Goal: Information Seeking & Learning: Learn about a topic

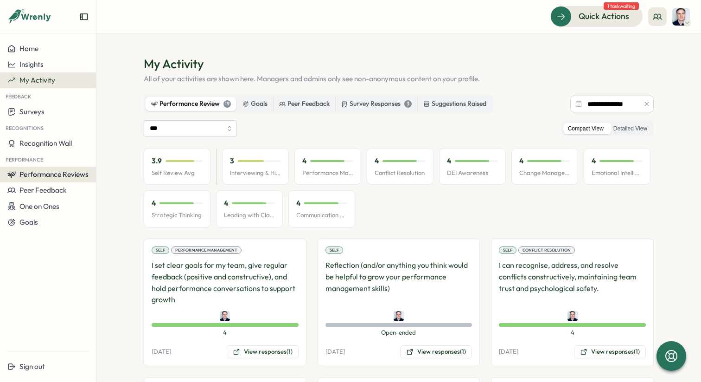
click at [27, 177] on span "Performance Reviews" at bounding box center [53, 174] width 69 height 9
click at [117, 170] on div "Reviews" at bounding box center [111, 165] width 26 height 10
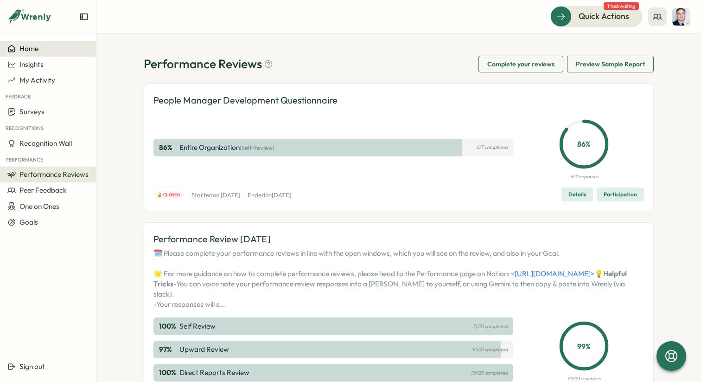
click at [26, 51] on span "Home" at bounding box center [28, 48] width 19 height 9
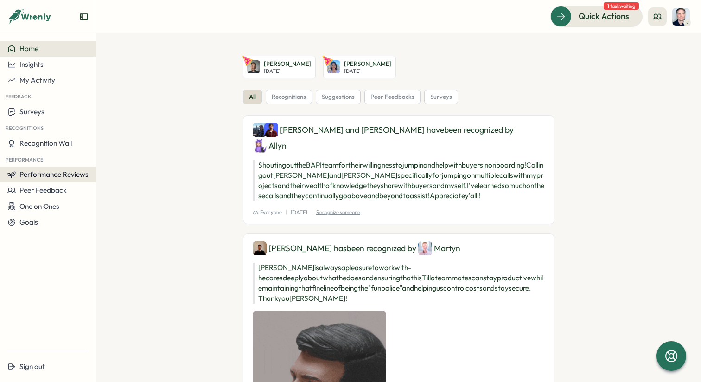
click at [44, 180] on button "Performance Reviews" at bounding box center [48, 175] width 96 height 16
click at [115, 164] on div "Reviews" at bounding box center [111, 165] width 26 height 10
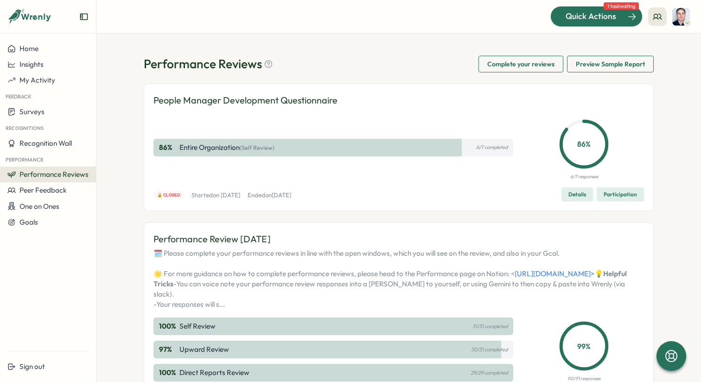
click at [607, 15] on span "Quick Actions" at bounding box center [591, 16] width 51 height 12
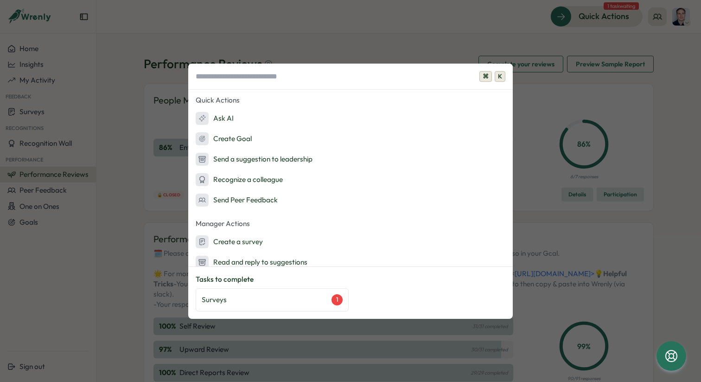
click at [402, 14] on div "⌘ K Quick Actions Ask AI Create Goal Send a suggestion to leadership Recognize …" at bounding box center [350, 191] width 701 height 382
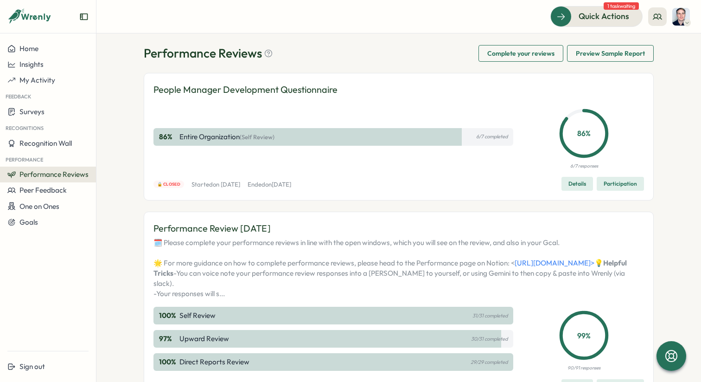
scroll to position [1, 0]
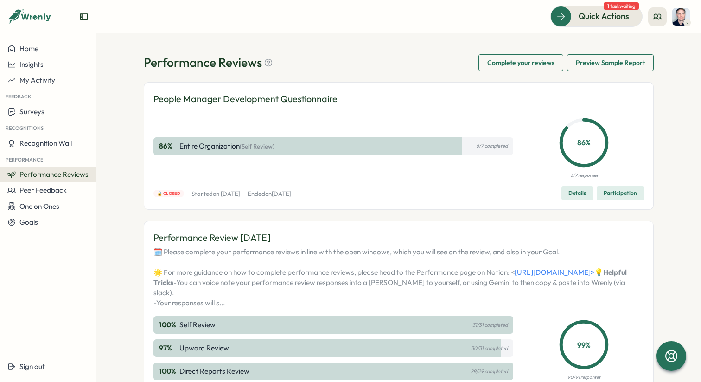
click at [491, 61] on span "Complete your reviews" at bounding box center [520, 63] width 67 height 16
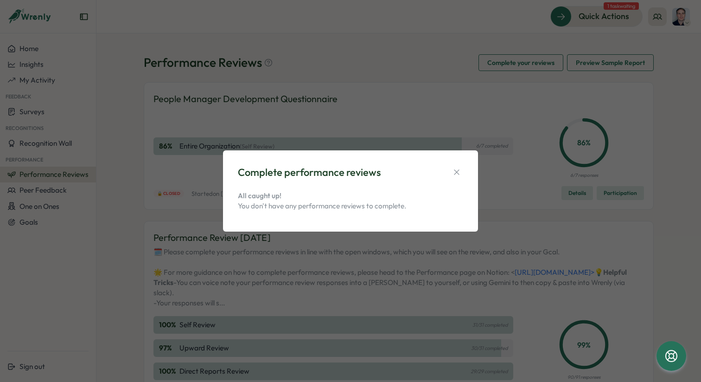
click at [412, 119] on div "Complete performance reviews All caught up! You don't have any performance revi…" at bounding box center [350, 191] width 701 height 382
click at [455, 173] on icon "button" at bounding box center [456, 171] width 9 height 9
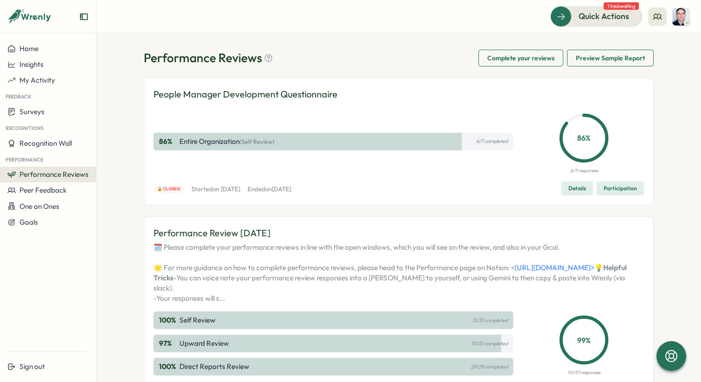
scroll to position [0, 0]
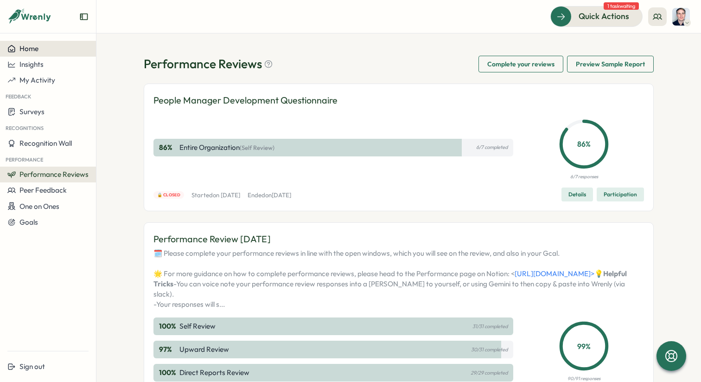
click at [31, 55] on button "Home" at bounding box center [48, 49] width 96 height 16
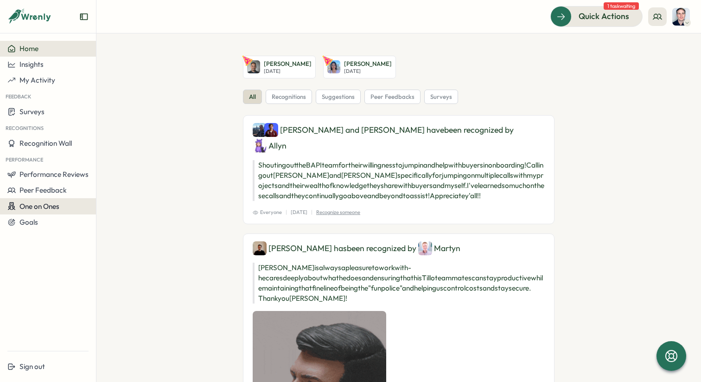
click at [46, 207] on span "One on Ones" at bounding box center [39, 206] width 40 height 9
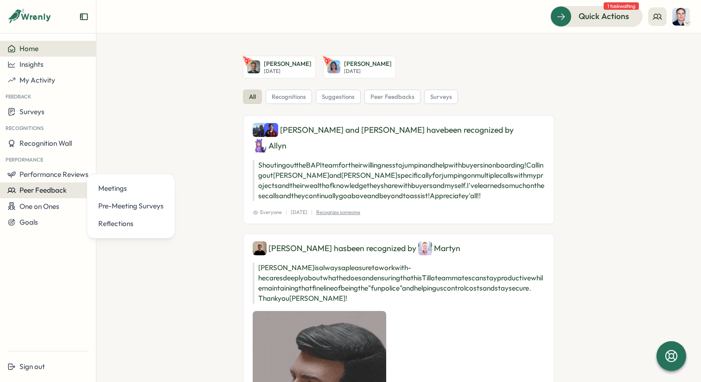
click at [51, 192] on span "Peer Feedback" at bounding box center [42, 190] width 47 height 9
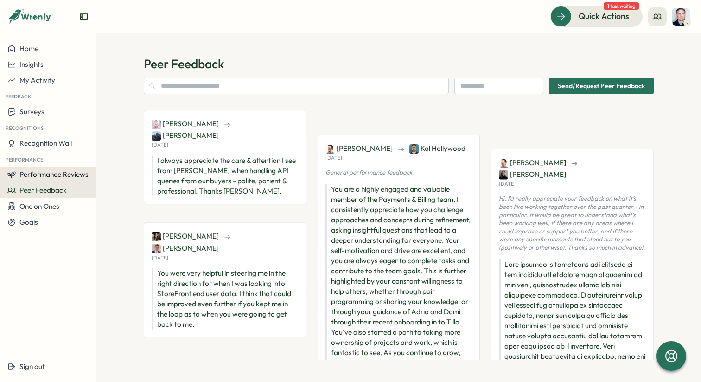
click at [51, 173] on span "Performance Reviews" at bounding box center [53, 174] width 69 height 9
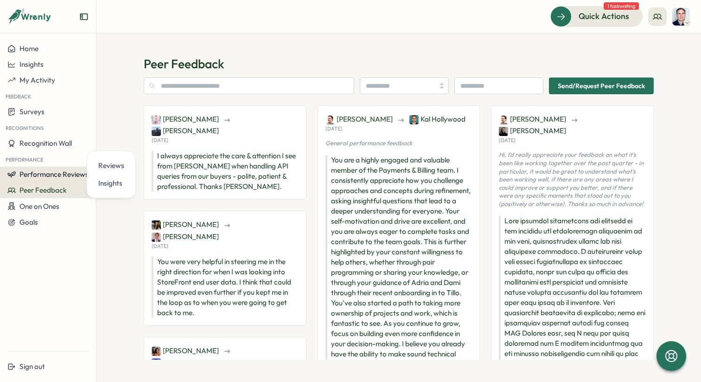
click at [51, 173] on span "Performance Reviews" at bounding box center [53, 174] width 69 height 9
click at [113, 164] on div "Reviews" at bounding box center [111, 165] width 26 height 10
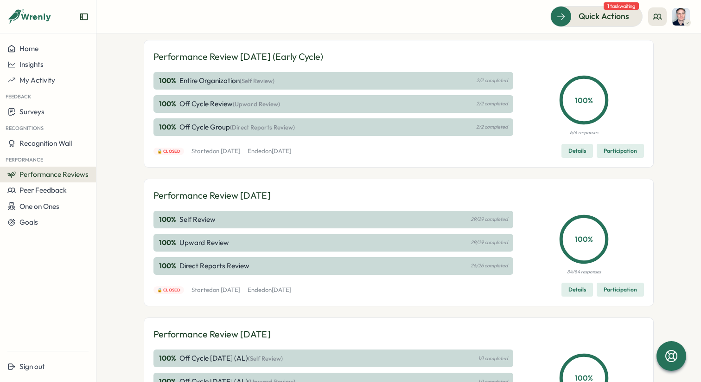
scroll to position [205, 0]
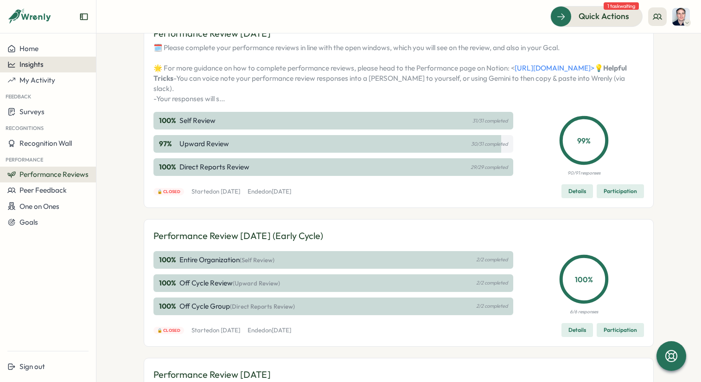
click at [24, 70] on button "Insights" at bounding box center [48, 65] width 96 height 16
click at [39, 53] on button "Home" at bounding box center [48, 49] width 96 height 16
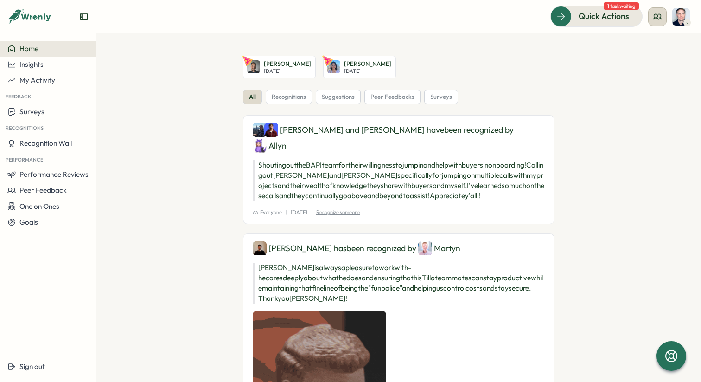
click at [657, 19] on icon at bounding box center [657, 16] width 9 height 9
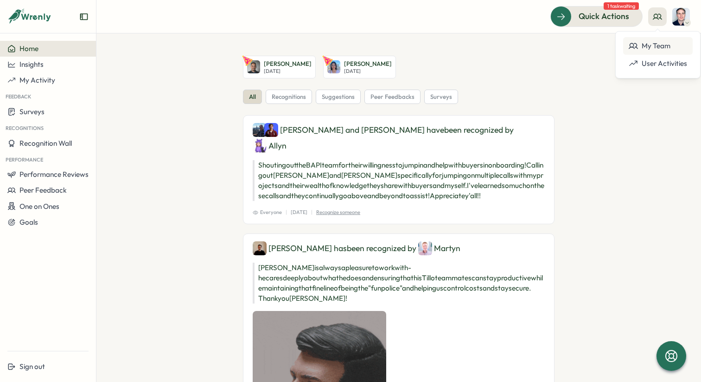
click at [647, 46] on div "My Team" at bounding box center [658, 46] width 58 height 10
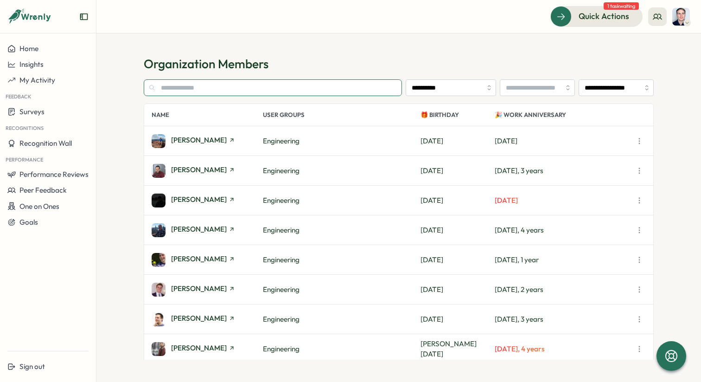
click at [215, 85] on input "text" at bounding box center [273, 87] width 258 height 17
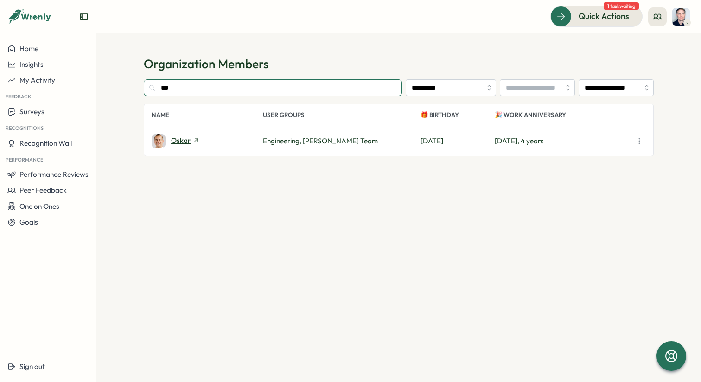
type input "***"
click at [183, 142] on span "oskar" at bounding box center [181, 140] width 20 height 7
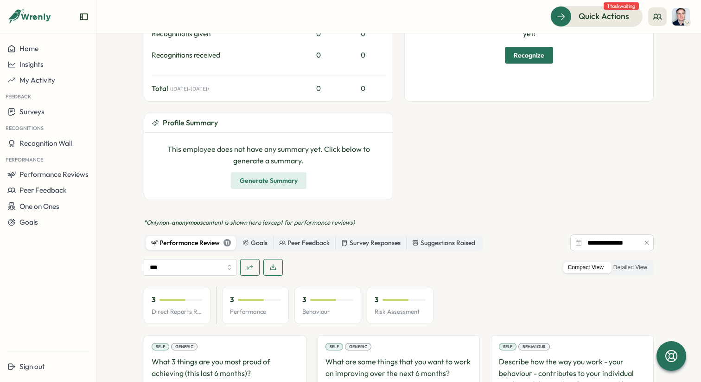
scroll to position [343, 0]
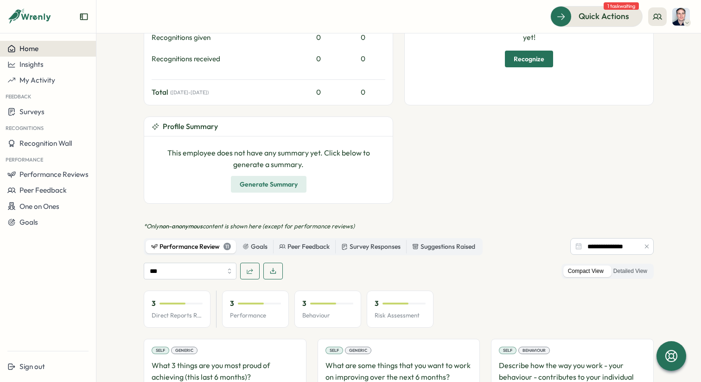
click at [51, 48] on div "Home" at bounding box center [47, 49] width 81 height 8
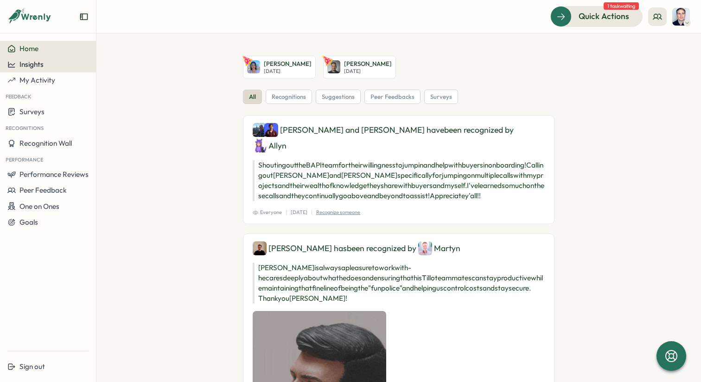
click at [52, 69] on button "Insights" at bounding box center [48, 65] width 96 height 16
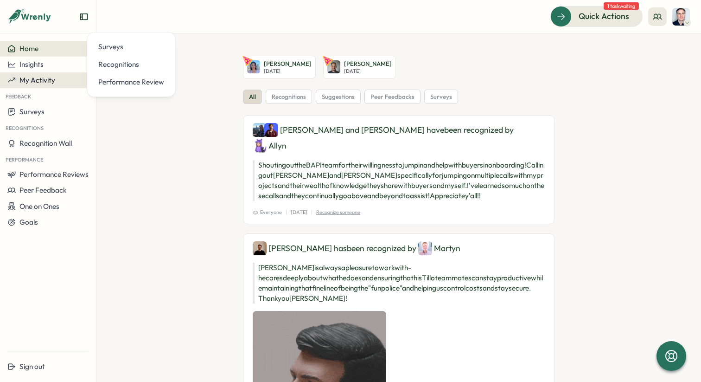
click at [52, 86] on button "My Activity" at bounding box center [48, 80] width 96 height 16
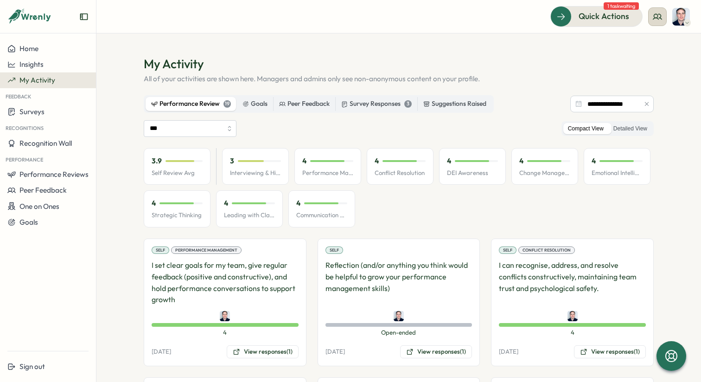
click at [663, 19] on button at bounding box center [657, 16] width 19 height 19
click at [640, 49] on div "My Team" at bounding box center [658, 46] width 58 height 10
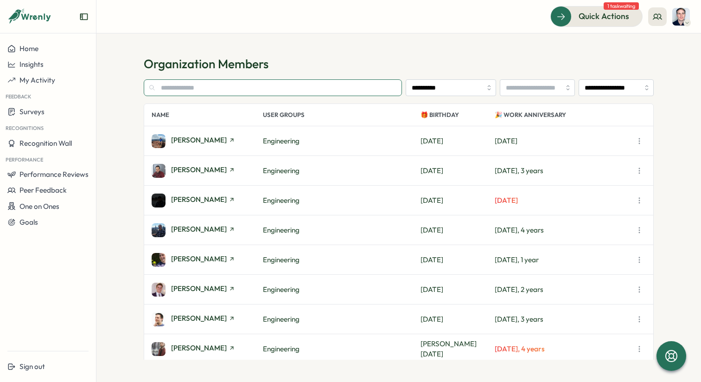
click at [310, 87] on input "text" at bounding box center [273, 87] width 258 height 17
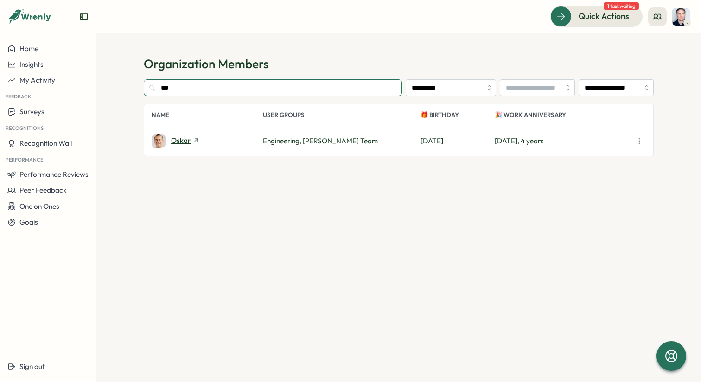
type input "***"
click at [196, 140] on icon at bounding box center [196, 140] width 6 height 6
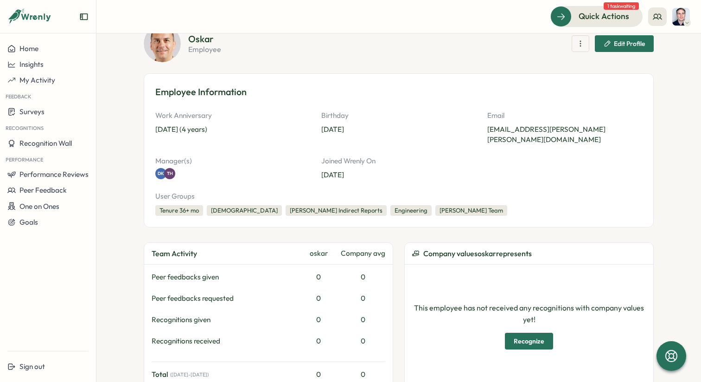
scroll to position [69, 0]
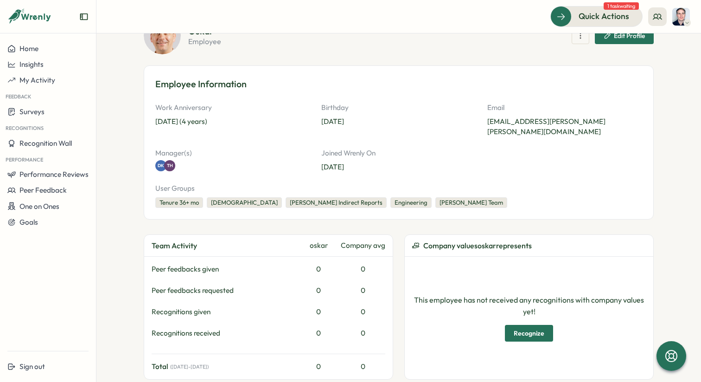
click at [583, 39] on button "button" at bounding box center [581, 35] width 18 height 17
click at [601, 197] on div "Tenure 36+ mo Males David Kavanagh's Indirect Reports Engineering Tom Hutchings…" at bounding box center [398, 202] width 487 height 11
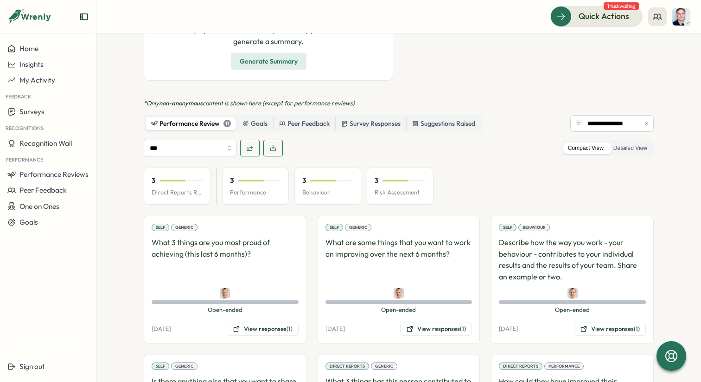
scroll to position [481, 0]
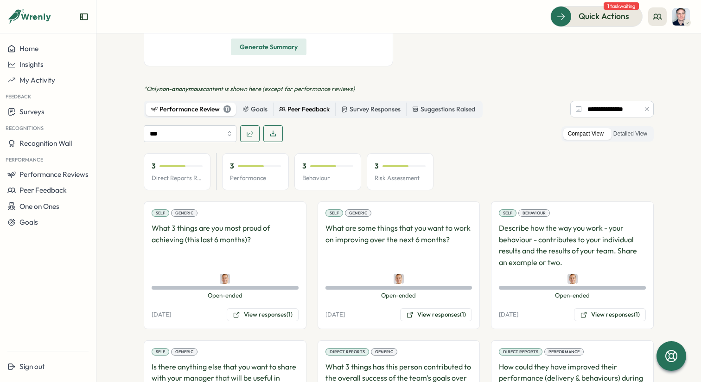
click at [299, 104] on div "Peer Feedback" at bounding box center [304, 109] width 51 height 10
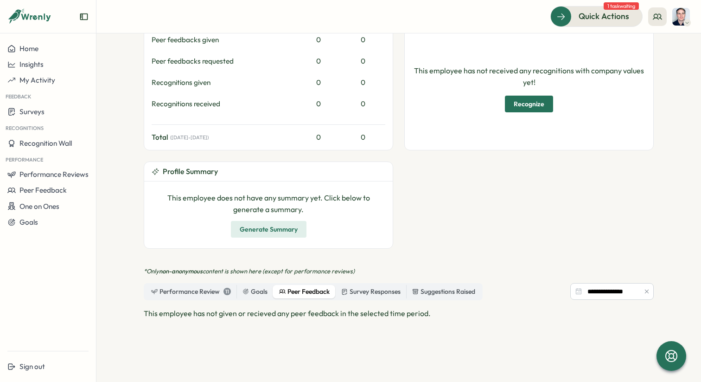
scroll to position [263, 0]
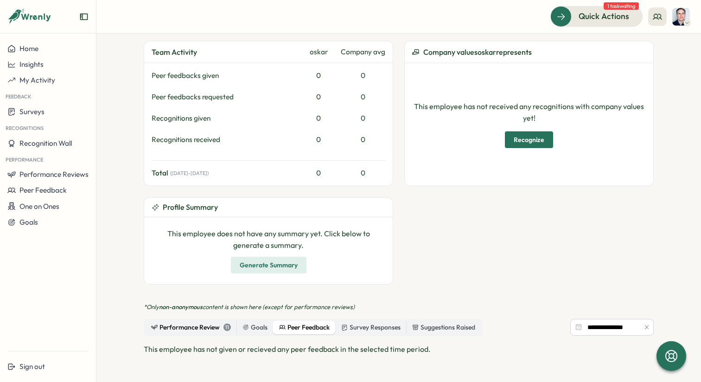
click at [207, 322] on div "Performance Review 11" at bounding box center [191, 327] width 80 height 10
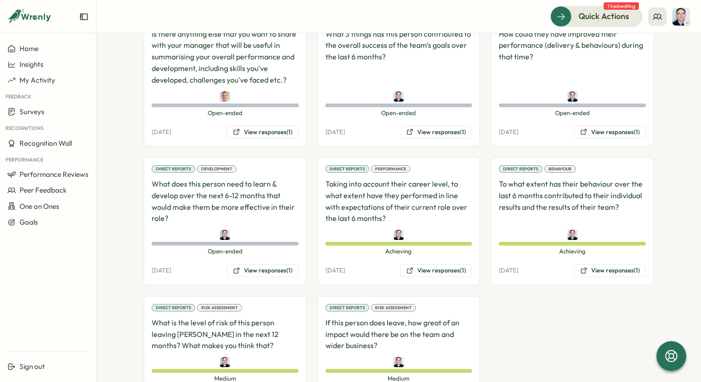
scroll to position [855, 0]
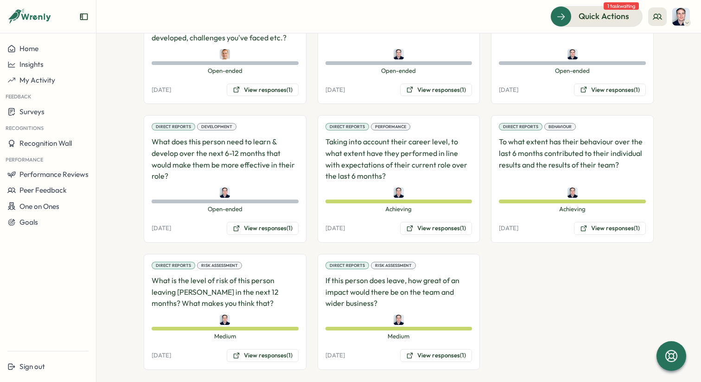
click at [28, 20] on icon at bounding box center [29, 17] width 45 height 16
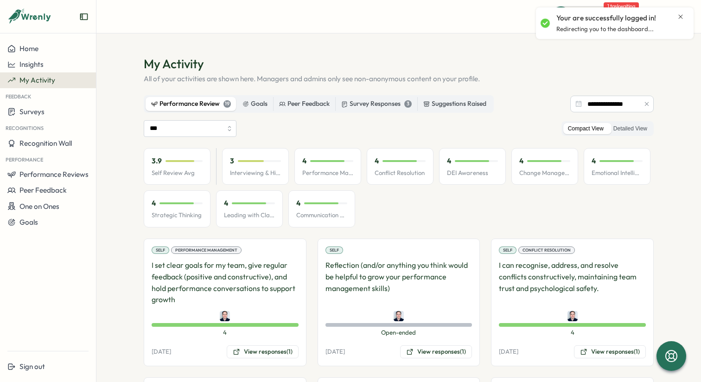
click at [684, 17] on icon "Close notification" at bounding box center [680, 16] width 7 height 7
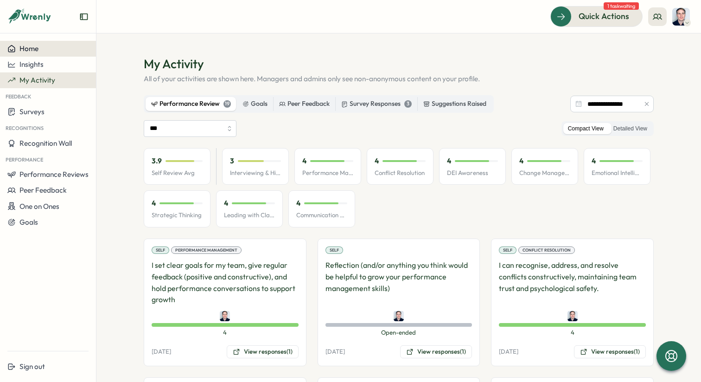
click at [27, 51] on span "Home" at bounding box center [28, 48] width 19 height 9
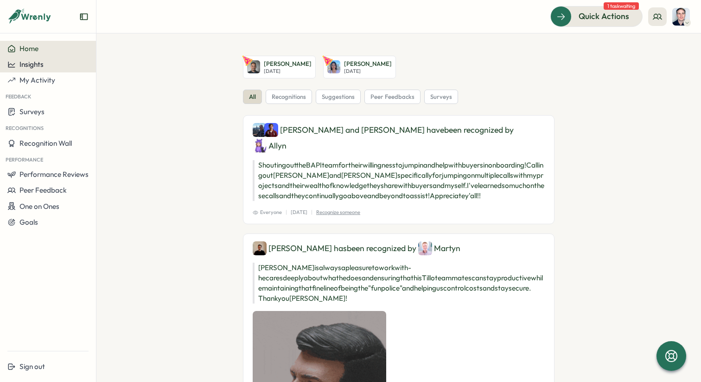
click at [30, 70] on button "Insights" at bounding box center [48, 65] width 96 height 16
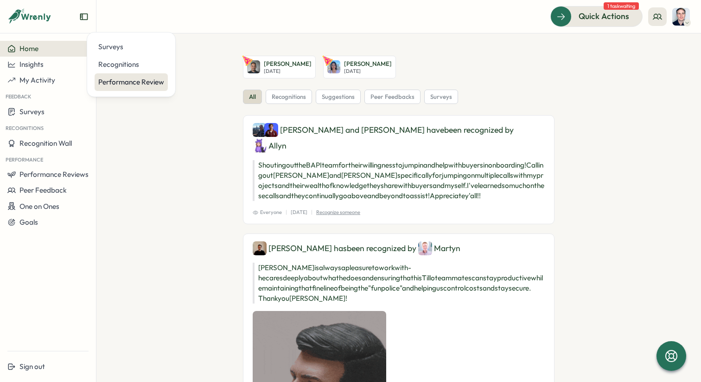
click at [122, 77] on div "Performance Review" at bounding box center [131, 82] width 66 height 10
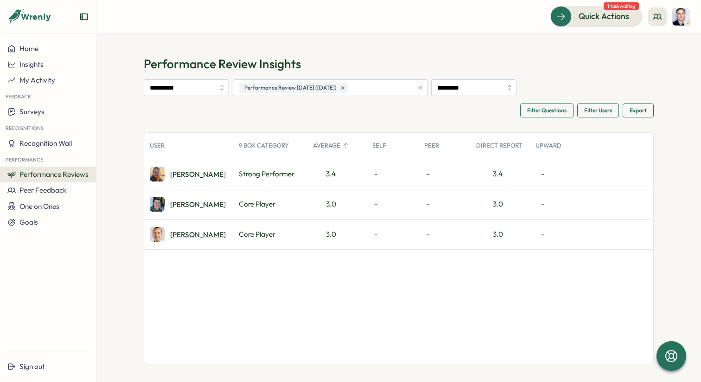
click at [173, 234] on div "Oskar" at bounding box center [198, 234] width 56 height 7
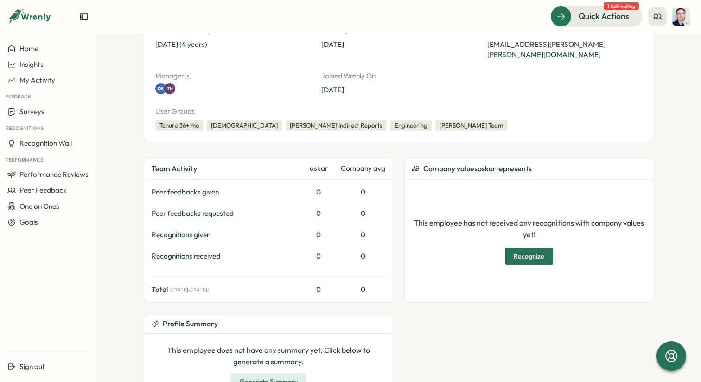
scroll to position [129, 0]
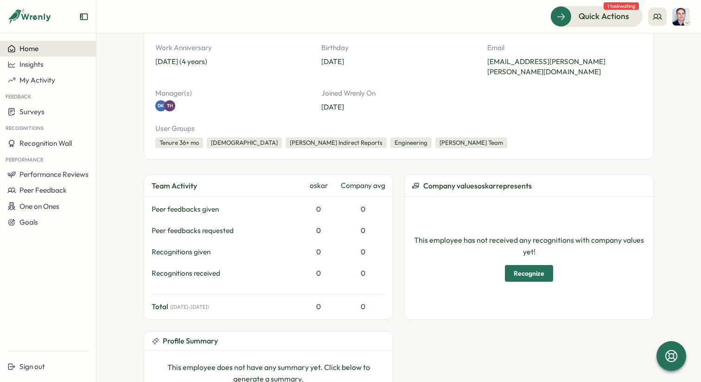
click at [32, 49] on span "Home" at bounding box center [28, 48] width 19 height 9
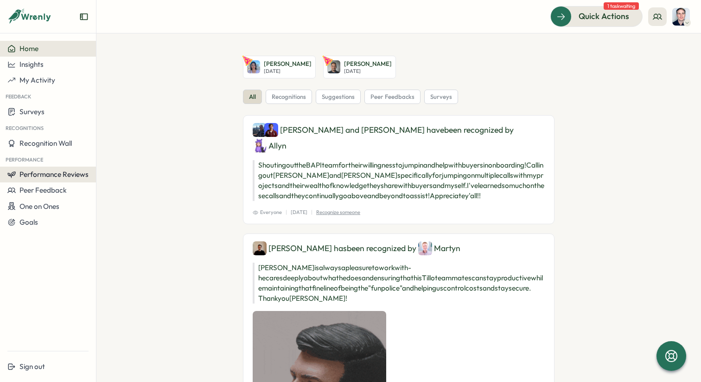
click at [51, 175] on span "Performance Reviews" at bounding box center [53, 174] width 69 height 9
click at [113, 172] on div "Reviews" at bounding box center [111, 166] width 33 height 18
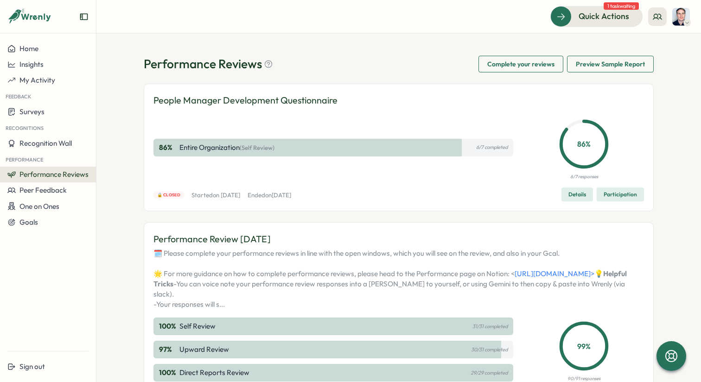
click at [78, 178] on span "Performance Reviews" at bounding box center [53, 174] width 69 height 9
click at [113, 184] on div "Insights" at bounding box center [111, 183] width 26 height 10
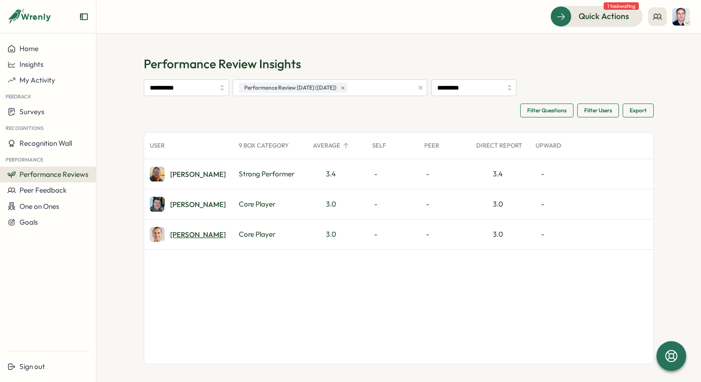
scroll to position [5, 0]
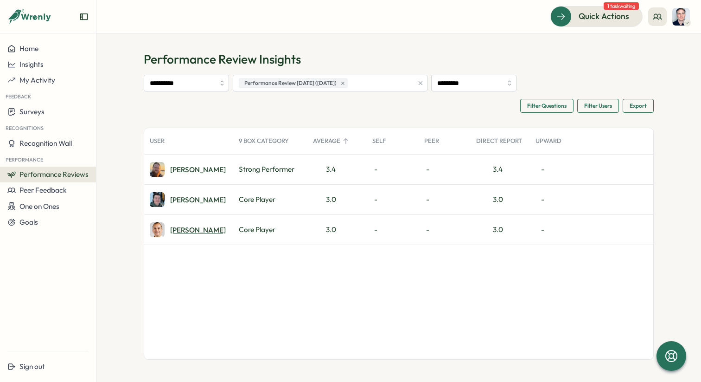
click at [181, 235] on div "Oskar" at bounding box center [188, 229] width 76 height 15
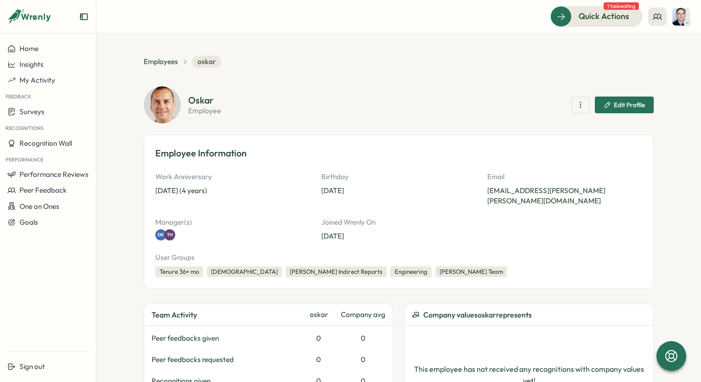
click at [622, 107] on span "Edit Profile" at bounding box center [629, 105] width 31 height 6
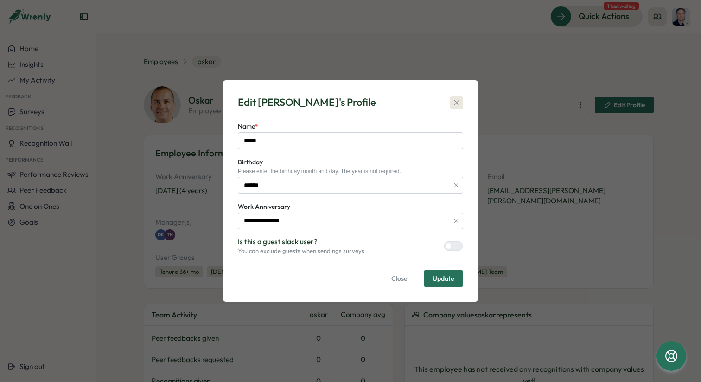
click at [458, 101] on icon "button" at bounding box center [456, 102] width 5 height 5
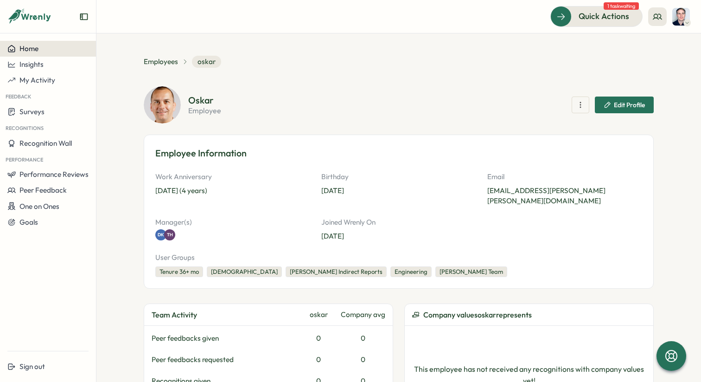
click at [30, 46] on span "Home" at bounding box center [28, 48] width 19 height 9
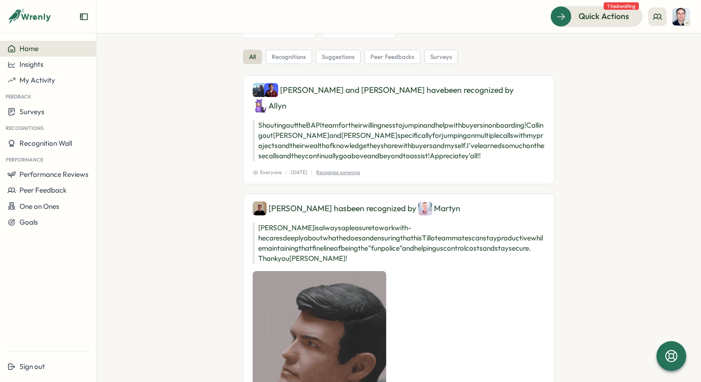
scroll to position [44, 0]
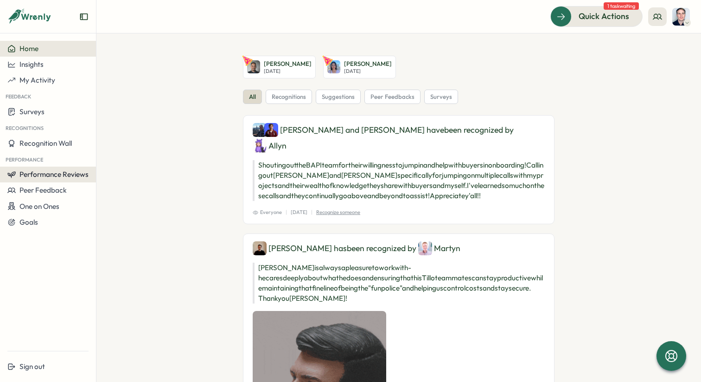
click at [39, 177] on span "Performance Reviews" at bounding box center [53, 174] width 69 height 9
